Goal: Task Accomplishment & Management: Manage account settings

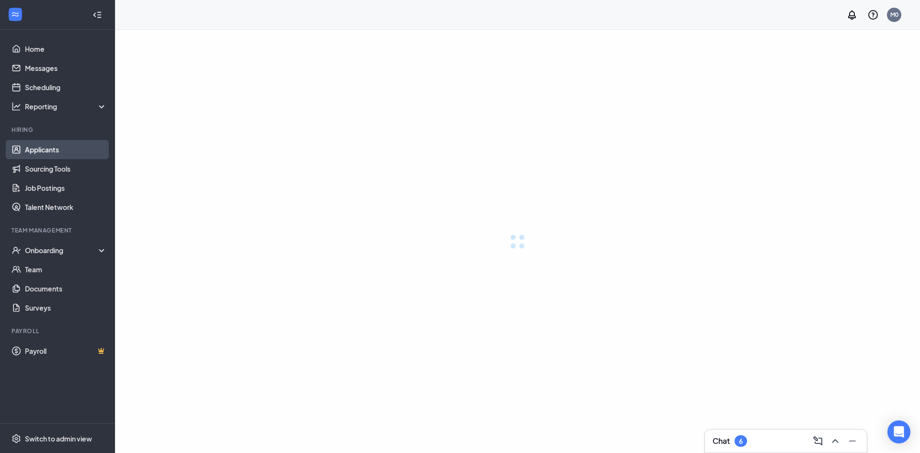
click at [53, 157] on link "Applicants" at bounding box center [66, 149] width 82 height 19
click at [56, 153] on link "Applicants" at bounding box center [66, 149] width 82 height 19
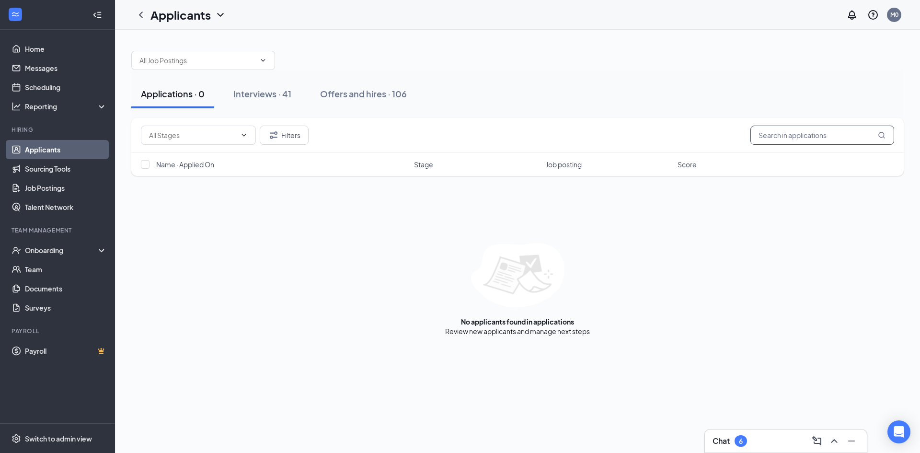
click at [801, 138] on input "text" at bounding box center [822, 135] width 144 height 19
click at [264, 91] on div "Interviews · 41" at bounding box center [262, 94] width 58 height 12
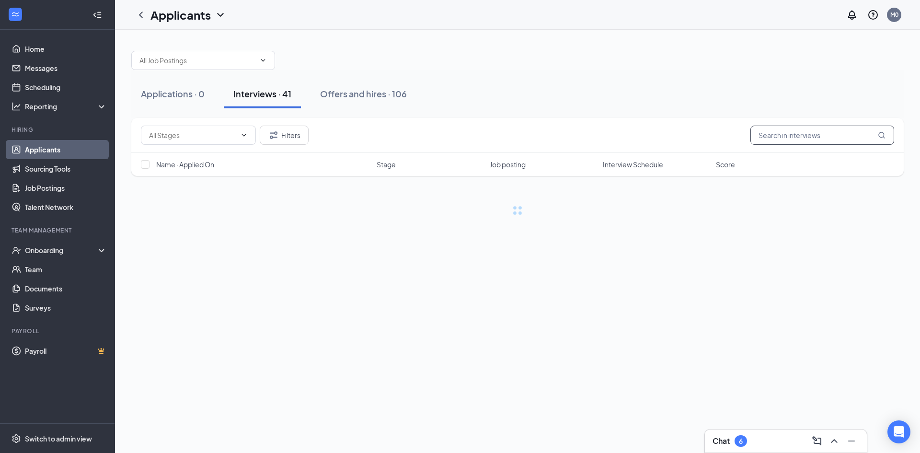
click at [777, 140] on input "text" at bounding box center [822, 135] width 144 height 19
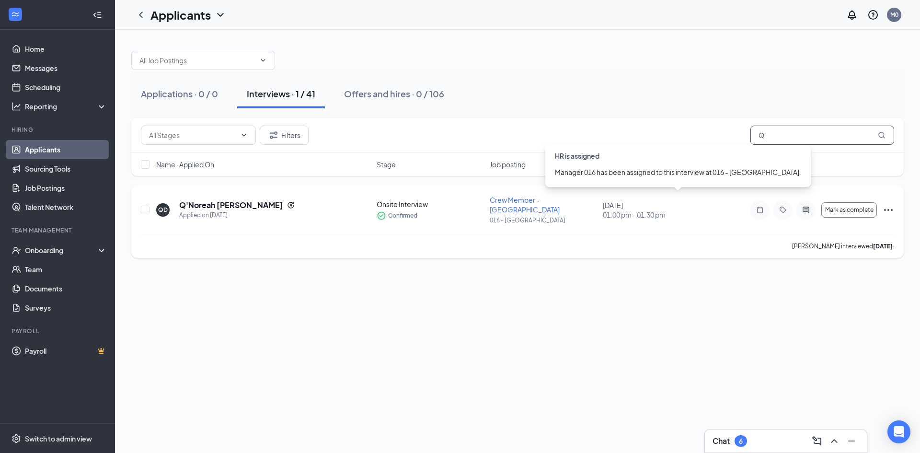
type input "Q'"
click at [669, 202] on div "[DATE] 01:00 pm - 01:30 pm" at bounding box center [656, 209] width 107 height 19
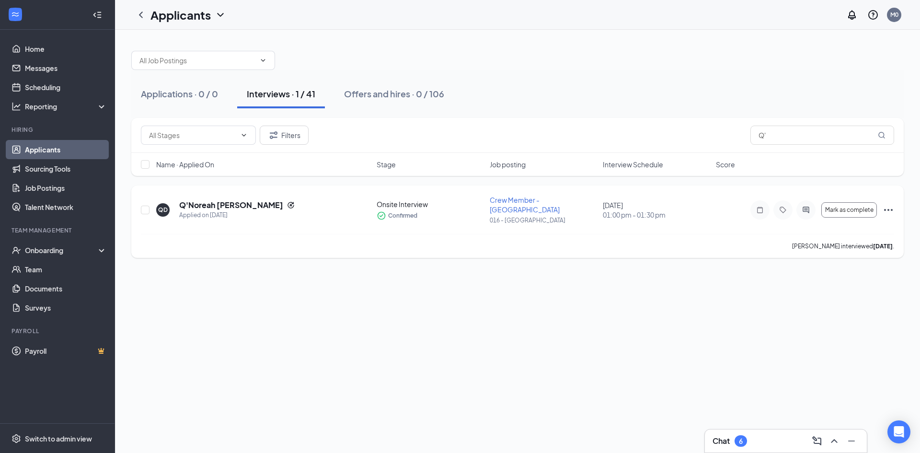
click at [887, 207] on icon "Ellipses" at bounding box center [887, 209] width 11 height 11
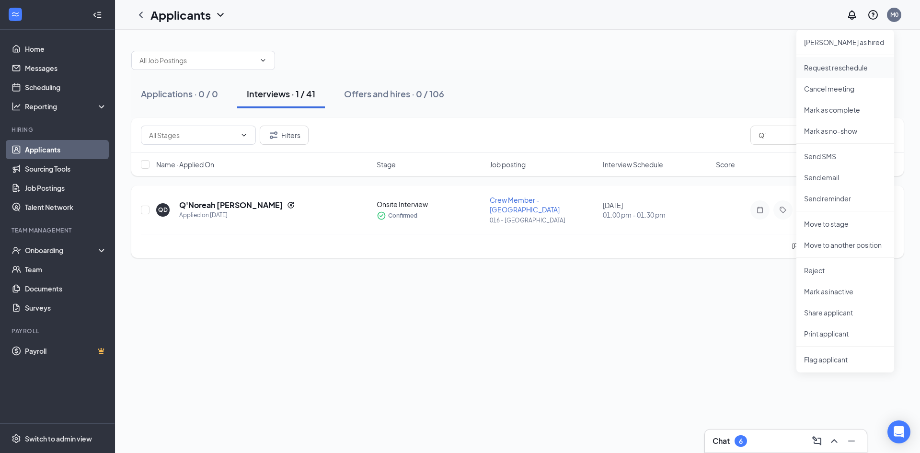
click at [838, 67] on p "Request reschedule" at bounding box center [845, 68] width 82 height 10
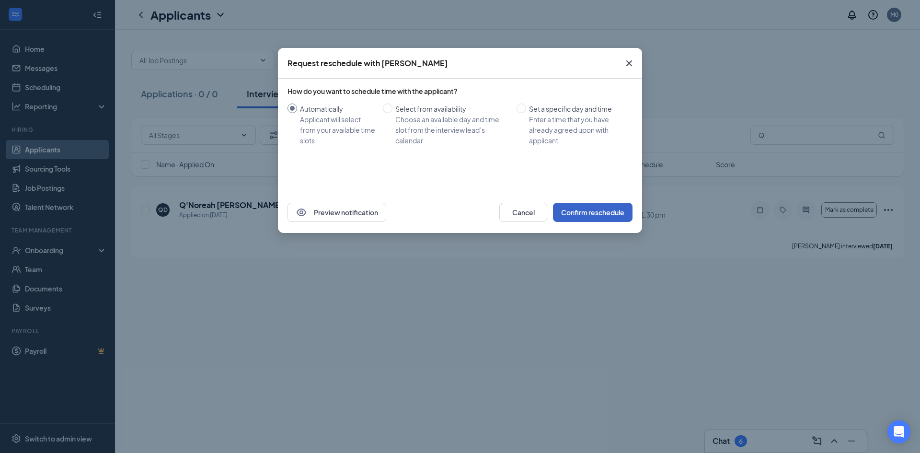
click at [589, 210] on button "Confirm reschedule" at bounding box center [593, 212] width 80 height 19
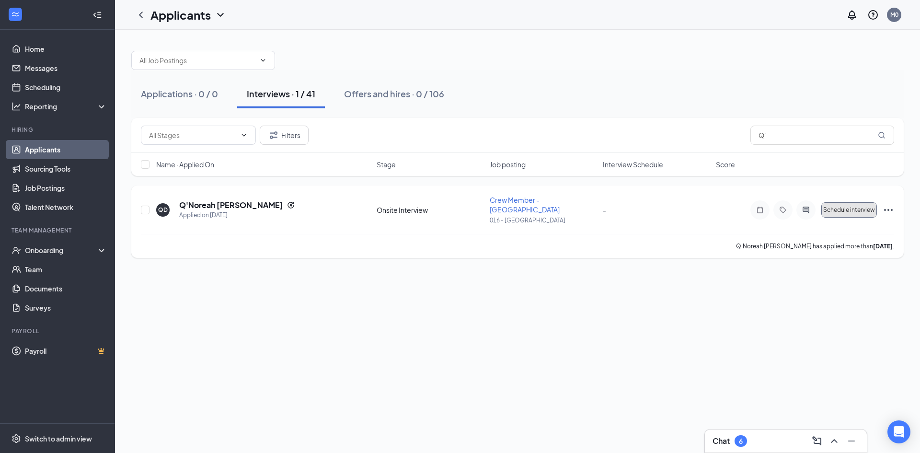
click at [864, 208] on span "Schedule interview" at bounding box center [849, 209] width 52 height 7
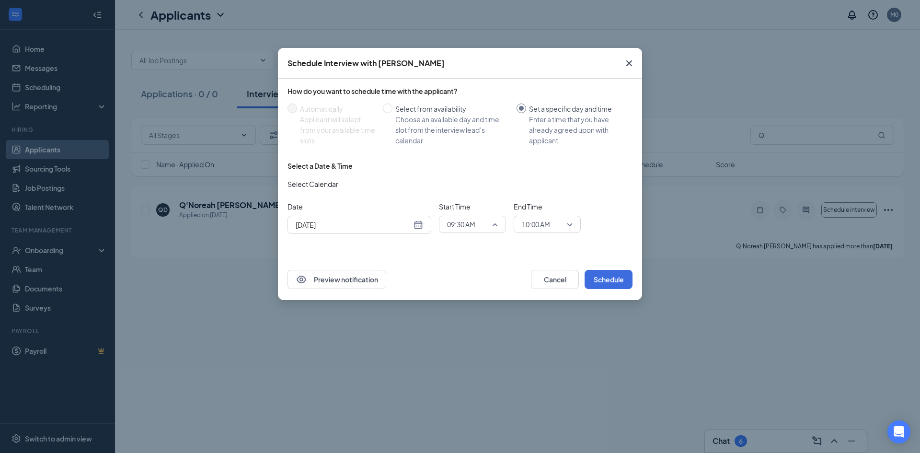
click at [499, 225] on div "09:30 AM" at bounding box center [472, 224] width 67 height 17
click at [500, 230] on div "09:30 AM" at bounding box center [472, 224] width 67 height 17
click at [504, 226] on div "09:30 AM" at bounding box center [472, 224] width 67 height 17
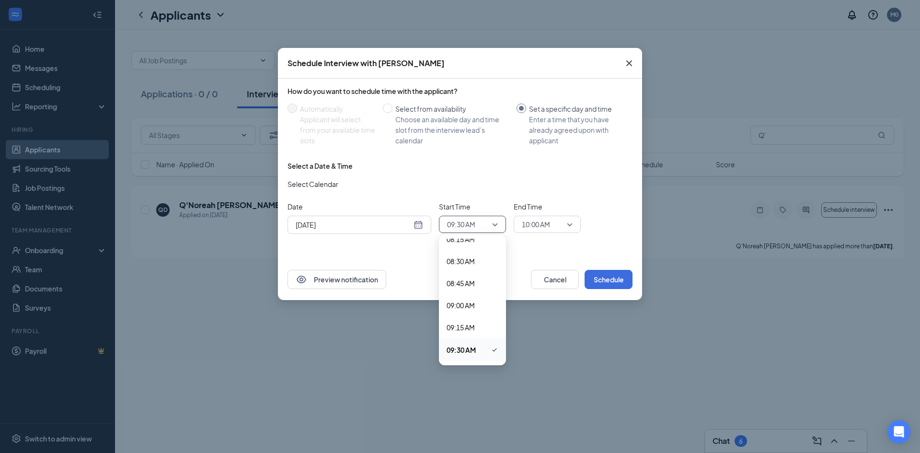
click at [498, 217] on div "09:30 AM" at bounding box center [472, 224] width 67 height 17
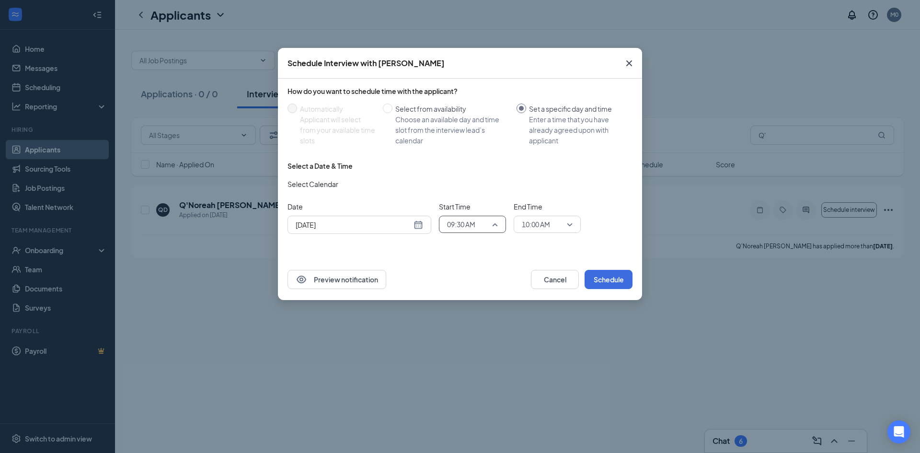
click at [492, 226] on span "09:30 AM" at bounding box center [472, 224] width 51 height 14
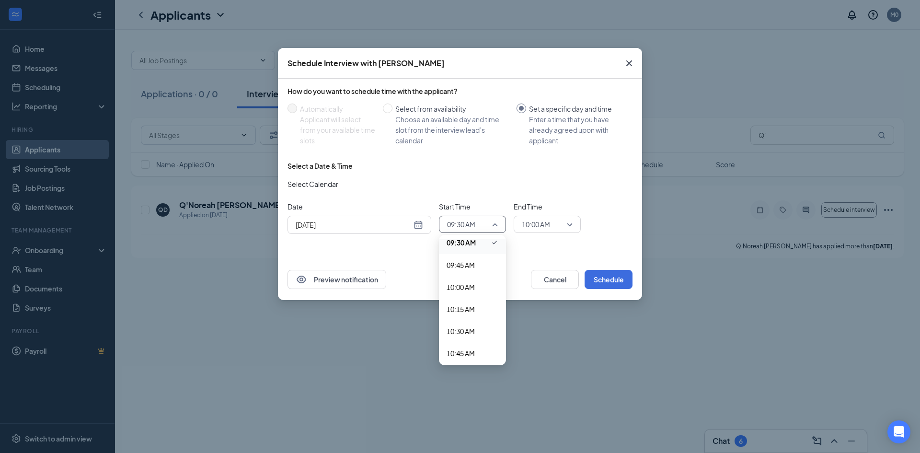
scroll to position [952, 0]
click at [470, 263] on span "11:00 AM" at bounding box center [460, 268] width 28 height 11
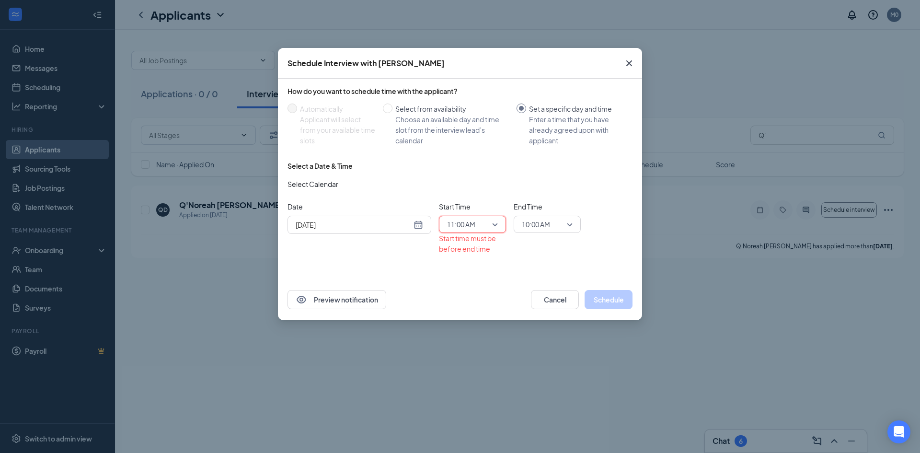
click at [558, 223] on span "10:00 AM" at bounding box center [543, 224] width 42 height 14
click at [572, 357] on div "10:00 AM" at bounding box center [547, 349] width 67 height 23
click at [574, 357] on div "Schedule Interview with [PERSON_NAME] How do you want to schedule time with the…" at bounding box center [460, 226] width 920 height 453
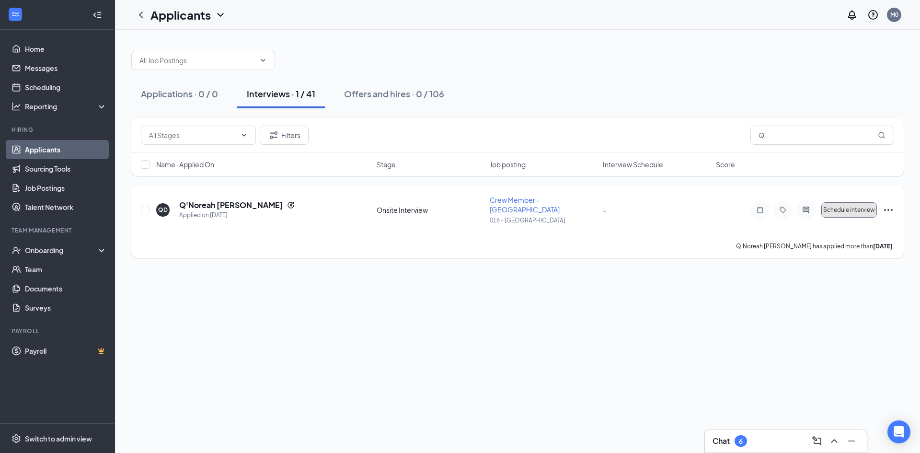
click at [831, 206] on span "Schedule interview" at bounding box center [849, 209] width 52 height 7
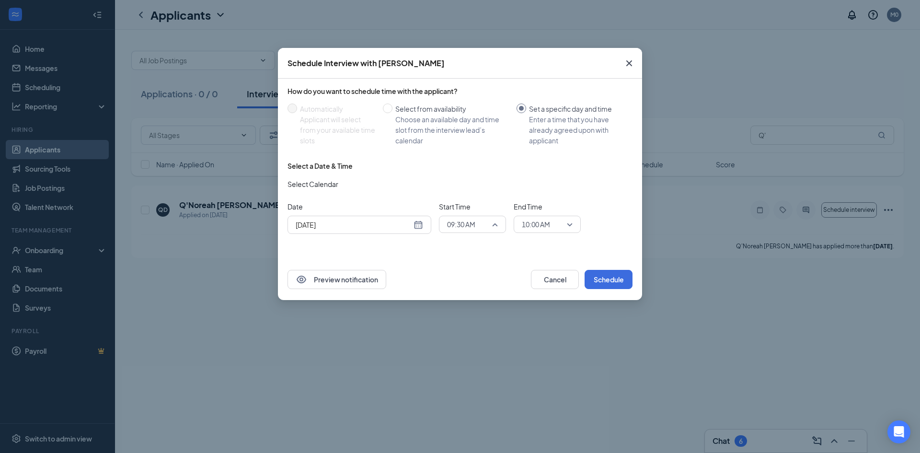
click at [496, 227] on span "09:30 AM" at bounding box center [472, 224] width 51 height 14
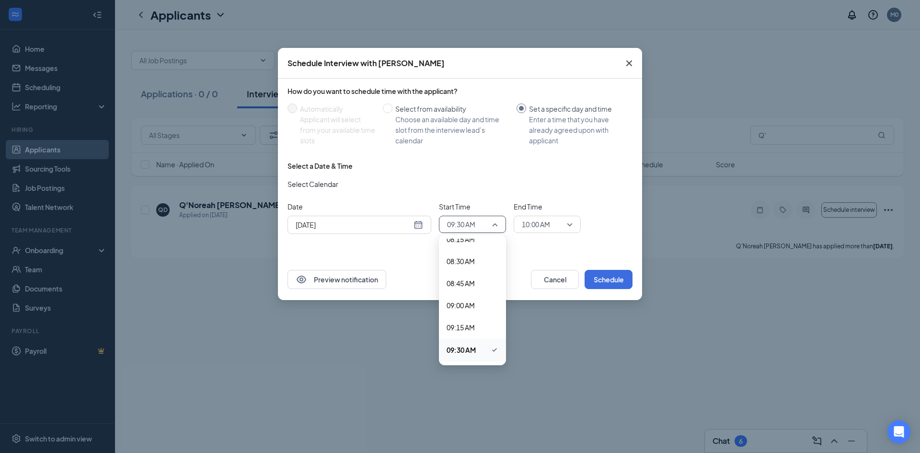
click at [500, 357] on div "12:00 AM 12:15 AM 12:30 AM 12:45 AM 01:00 AM 01:15 AM 01:30 AM 01:45 AM 02:00 A…" at bounding box center [472, 300] width 67 height 123
click at [474, 308] on span "11:00 AM" at bounding box center [460, 310] width 28 height 11
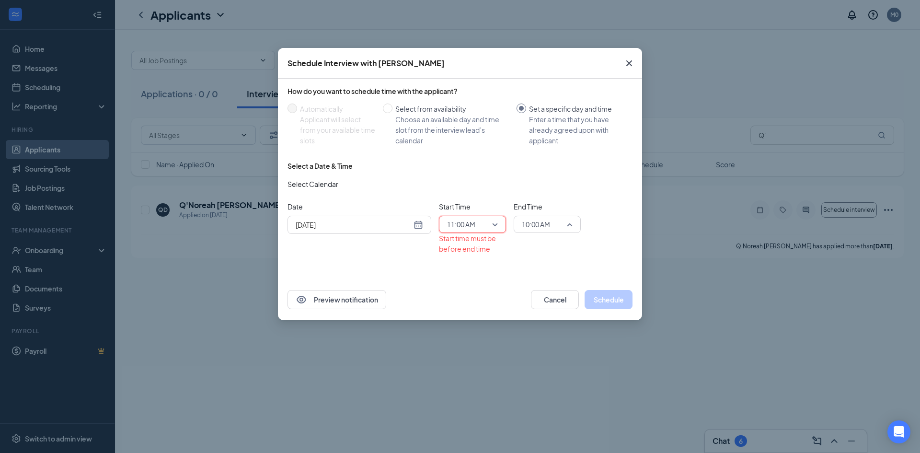
click at [559, 225] on span "10:00 AM" at bounding box center [543, 224] width 42 height 14
click at [533, 255] on span "11:30 AM" at bounding box center [535, 252] width 28 height 11
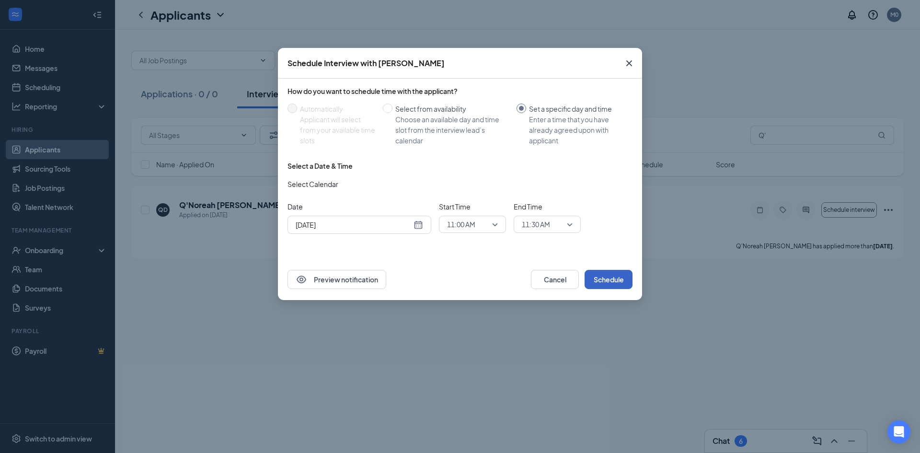
click at [615, 280] on button "Schedule" at bounding box center [608, 279] width 48 height 19
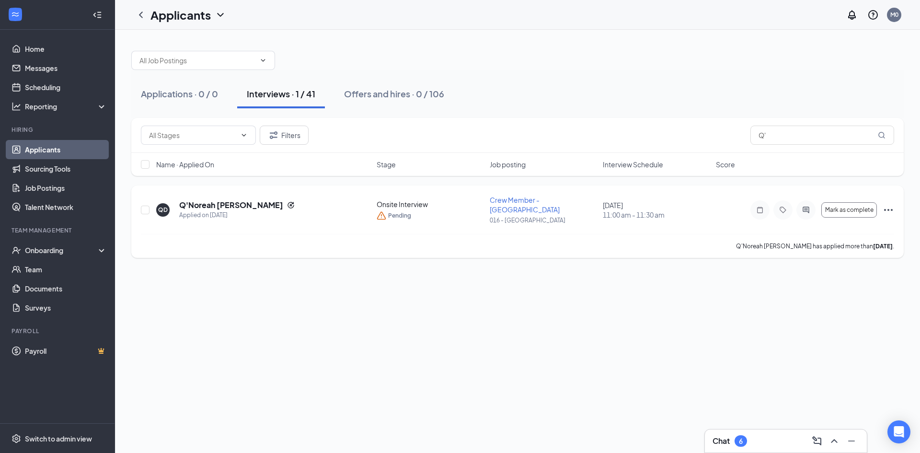
click at [887, 205] on icon "Ellipses" at bounding box center [887, 209] width 11 height 11
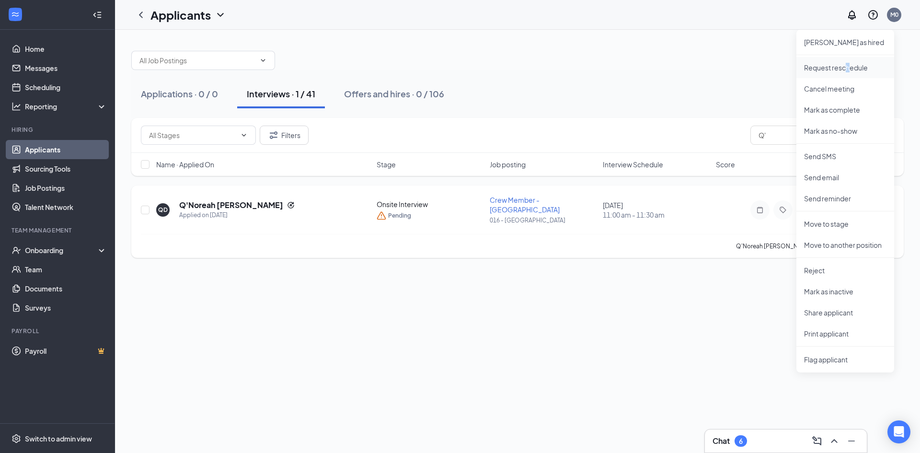
click at [848, 61] on li "Request reschedule" at bounding box center [845, 67] width 98 height 21
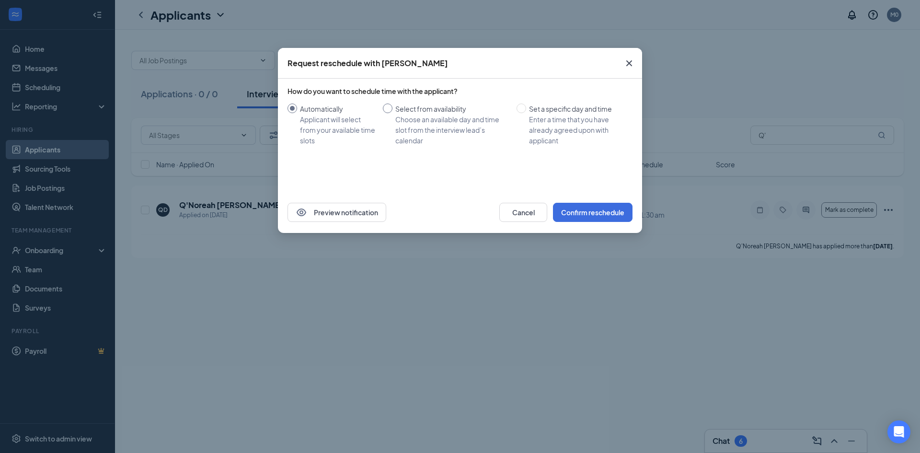
click at [432, 113] on div "Select from availability" at bounding box center [452, 108] width 114 height 11
click at [392, 113] on input "Select from availability Choose an available day and time slot from the intervi…" at bounding box center [388, 108] width 10 height 10
radio input "true"
radio input "false"
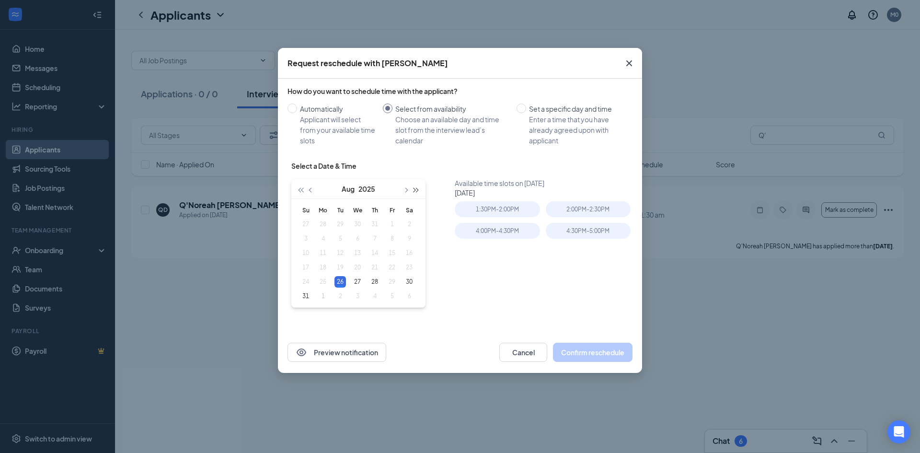
click at [417, 192] on button "button" at bounding box center [416, 188] width 11 height 19
click at [298, 192] on button "button" at bounding box center [300, 188] width 11 height 19
click at [407, 193] on button "button" at bounding box center [405, 188] width 11 height 19
click at [405, 193] on button "button" at bounding box center [405, 188] width 11 height 19
click at [311, 193] on button "button" at bounding box center [311, 188] width 11 height 19
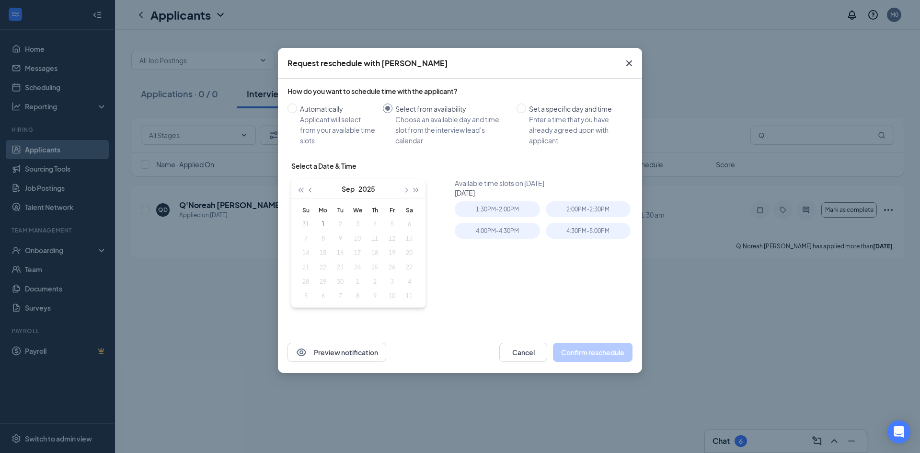
drag, startPoint x: 348, startPoint y: 251, endPoint x: 354, endPoint y: 255, distance: 7.2
click at [354, 255] on table "Su Mo Tu We Th Fr Sa 31 1 2 3 4 5 6 7 8 9 10 11 12 13 14 15 16 17 18 19 20 21 2…" at bounding box center [357, 253] width 121 height 101
drag, startPoint x: 354, startPoint y: 256, endPoint x: 347, endPoint y: 257, distance: 6.7
click at [349, 258] on table "Su Mo Tu We Th Fr Sa 31 1 2 3 4 5 6 7 8 9 10 11 12 13 14 15 16 17 18 19 20 21 2…" at bounding box center [357, 253] width 121 height 101
click at [311, 190] on span "button" at bounding box center [311, 190] width 5 height 5
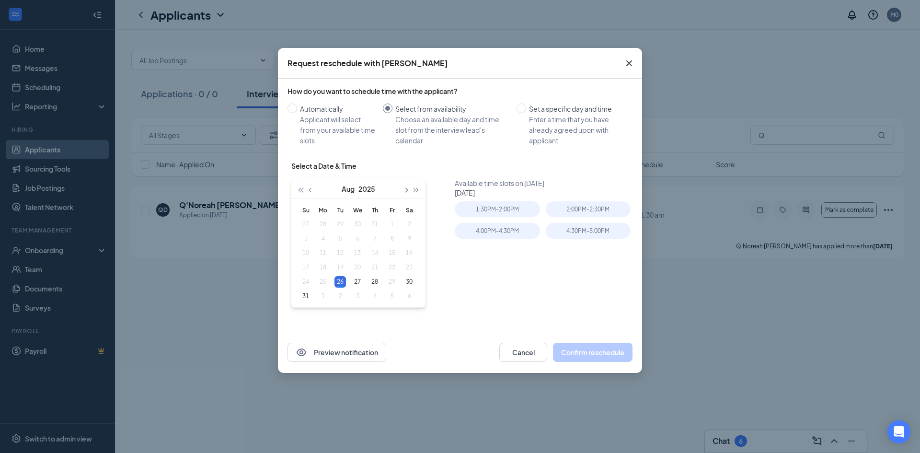
click at [408, 190] on button "button" at bounding box center [405, 188] width 11 height 19
type input "[DATE]"
click at [324, 222] on div "1" at bounding box center [322, 223] width 11 height 11
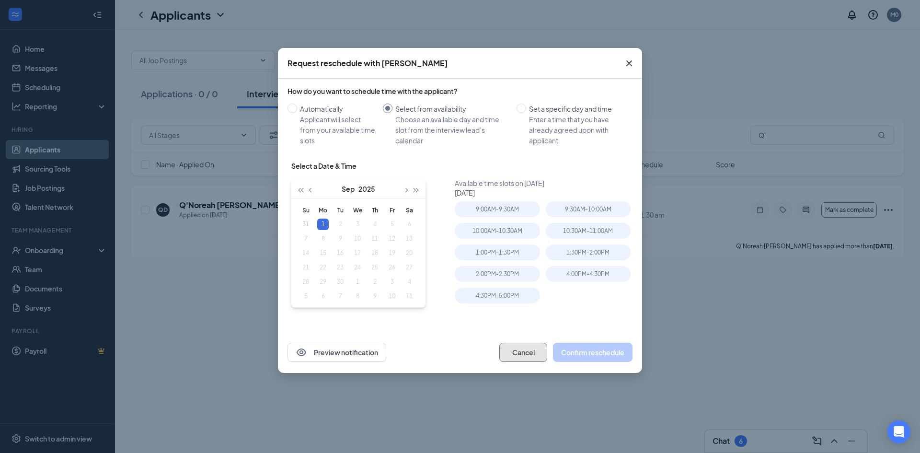
click at [517, 352] on button "Cancel" at bounding box center [523, 352] width 48 height 19
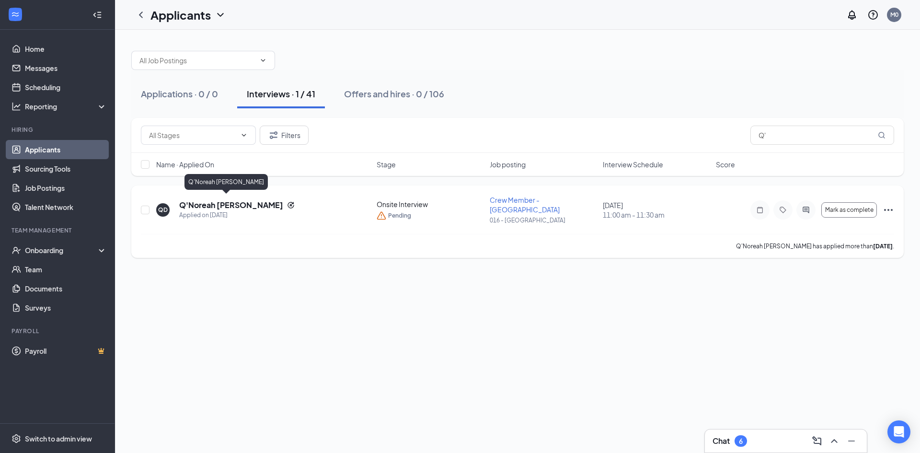
click at [227, 204] on h5 "Q'Noreah [PERSON_NAME]" at bounding box center [231, 205] width 104 height 11
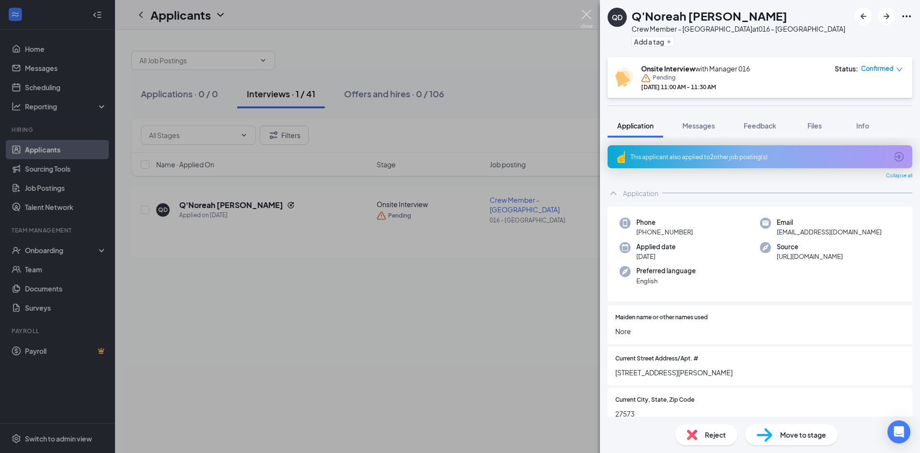
click at [584, 10] on img at bounding box center [587, 19] width 12 height 19
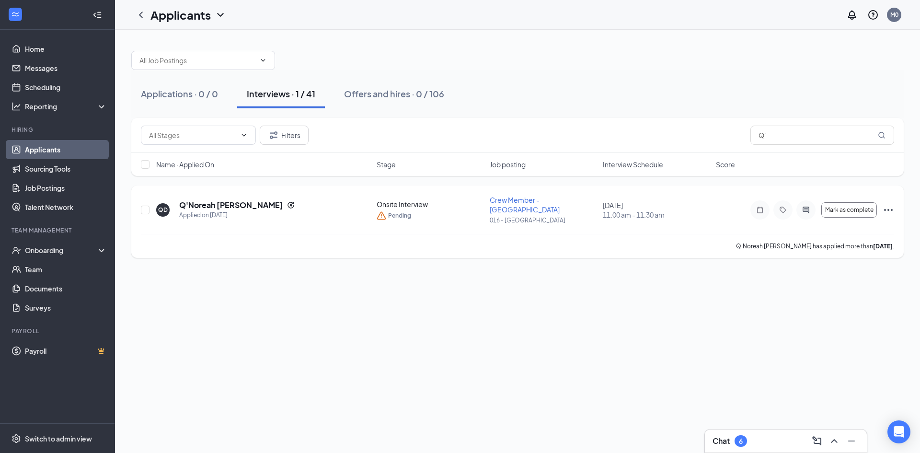
click at [889, 205] on icon "Ellipses" at bounding box center [887, 209] width 11 height 11
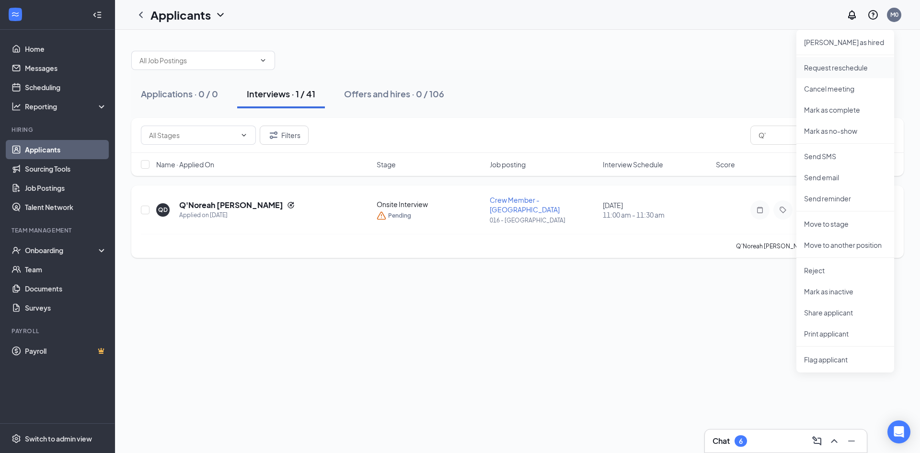
click at [852, 69] on p "Request reschedule" at bounding box center [845, 68] width 82 height 10
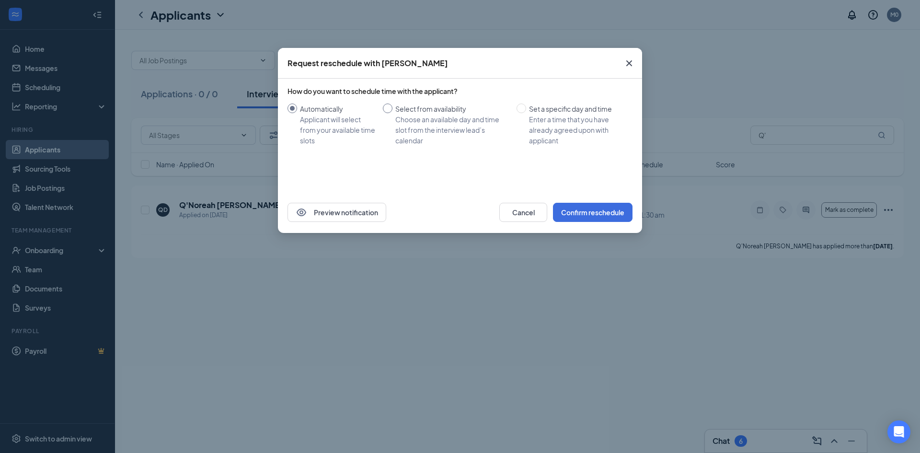
click at [451, 116] on div "Choose an available day and time slot from the interview lead’s calendar" at bounding box center [452, 130] width 114 height 32
click at [392, 113] on input "Select from availability Choose an available day and time slot from the intervi…" at bounding box center [388, 108] width 10 height 10
radio input "true"
radio input "false"
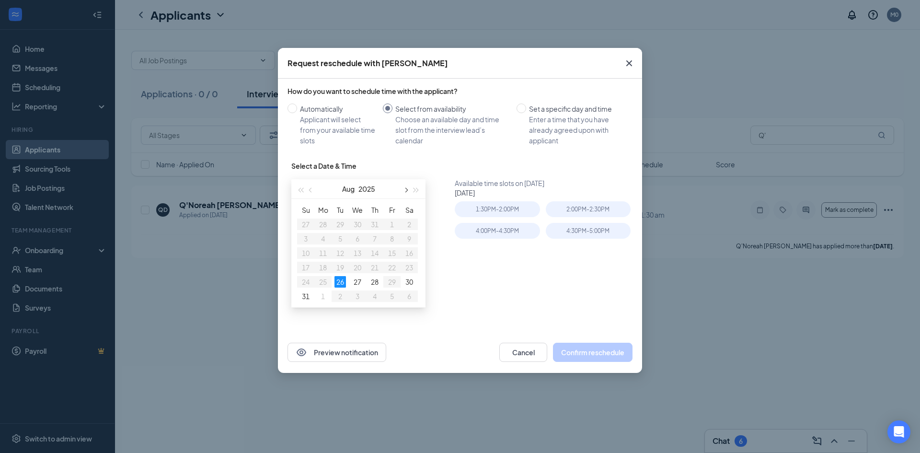
click at [406, 192] on button "button" at bounding box center [405, 188] width 11 height 19
type input "[DATE]"
click at [322, 223] on div "1" at bounding box center [322, 223] width 11 height 11
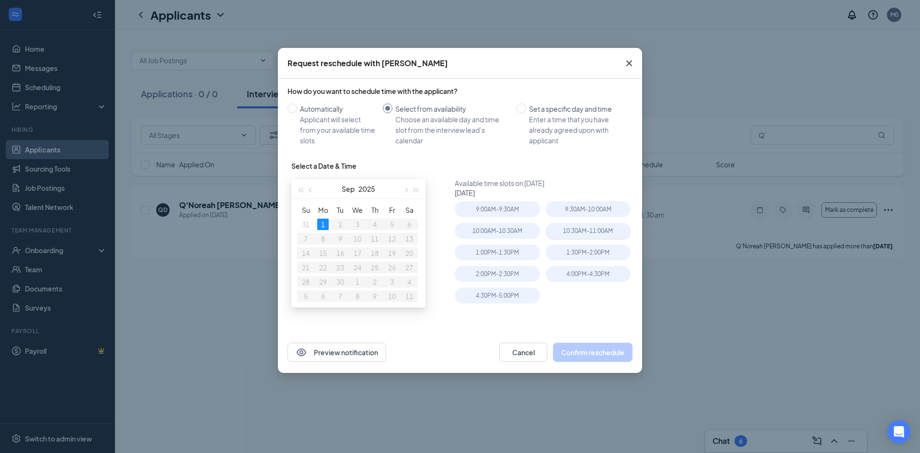
click at [577, 237] on div "10:30AM - 11:00AM" at bounding box center [588, 231] width 85 height 16
click at [594, 343] on button "Confirm reschedule" at bounding box center [593, 352] width 80 height 19
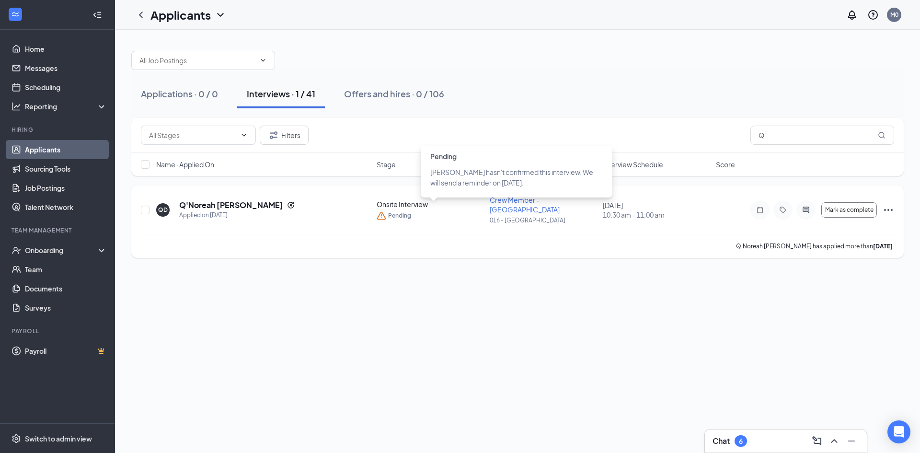
click at [401, 206] on div "Onsite Interview Pending" at bounding box center [430, 209] width 107 height 21
click at [406, 201] on div "Onsite Interview" at bounding box center [430, 204] width 107 height 10
